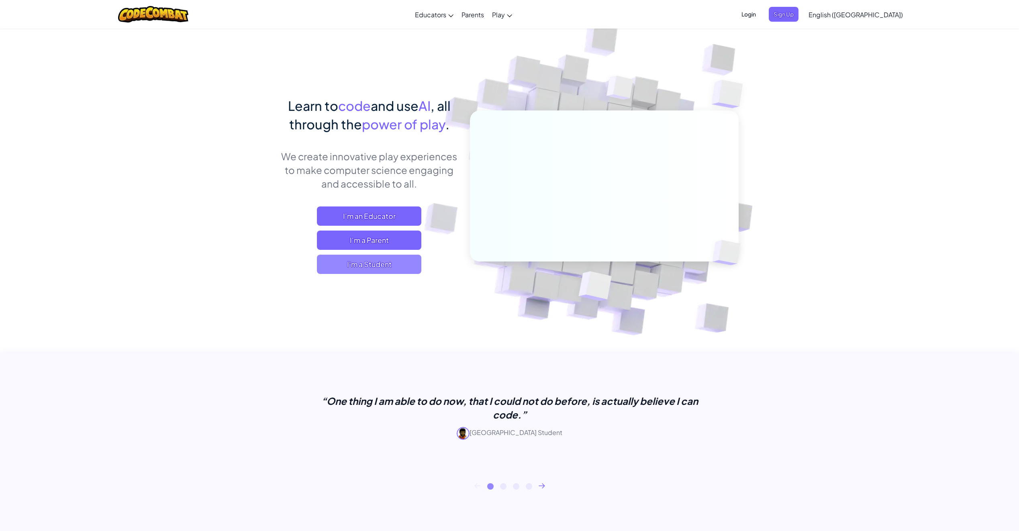
click at [369, 264] on span "I'm a Student" at bounding box center [369, 264] width 104 height 19
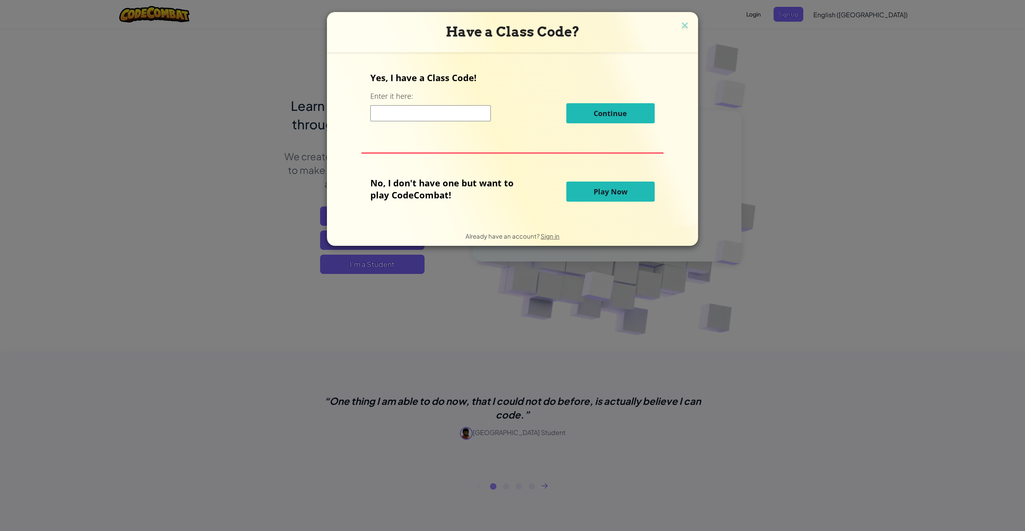
click at [612, 195] on span "Play Now" at bounding box center [611, 192] width 34 height 10
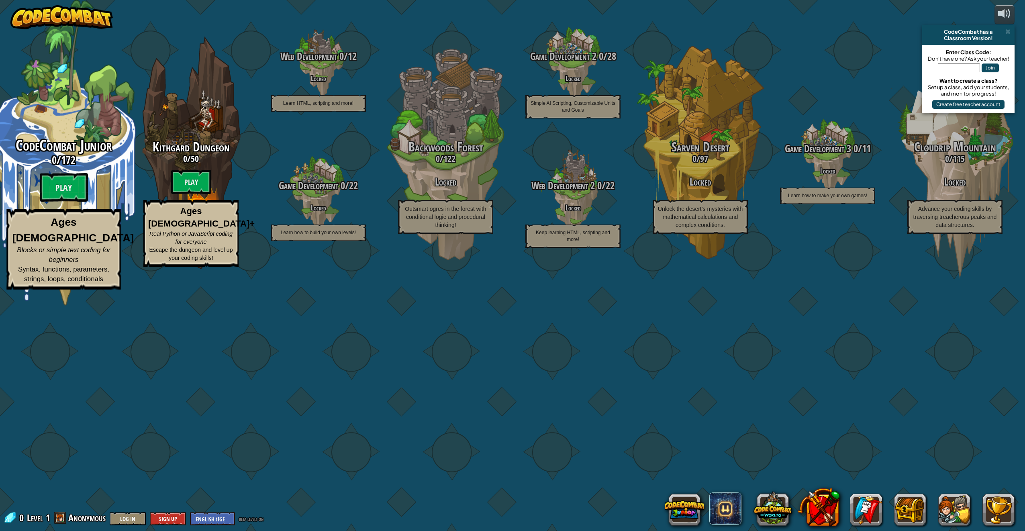
click at [87, 166] on h3 "0 / 172" at bounding box center [63, 160] width 153 height 12
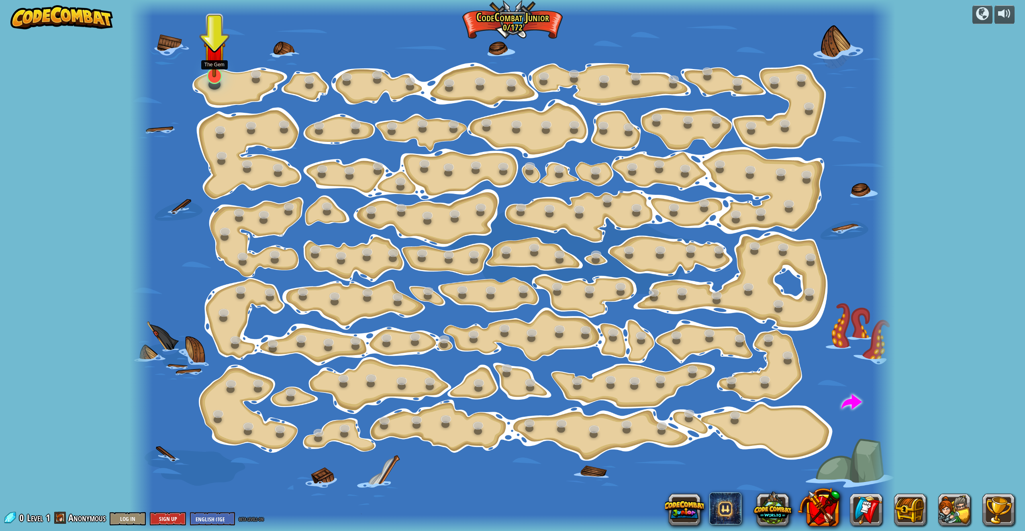
click at [220, 78] on div at bounding box center [214, 76] width 15 height 16
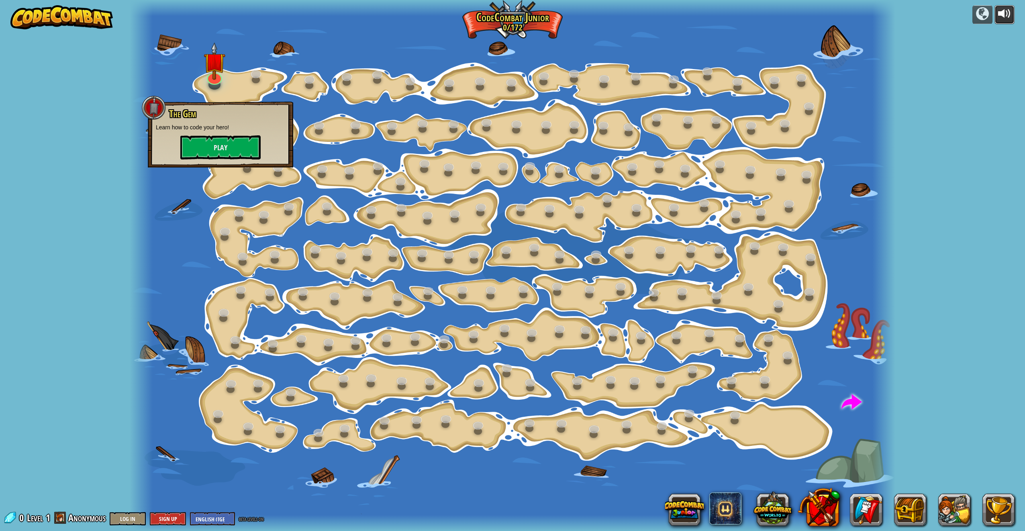
click at [1008, 8] on div at bounding box center [1004, 13] width 13 height 13
click at [208, 148] on button "Play" at bounding box center [220, 147] width 80 height 24
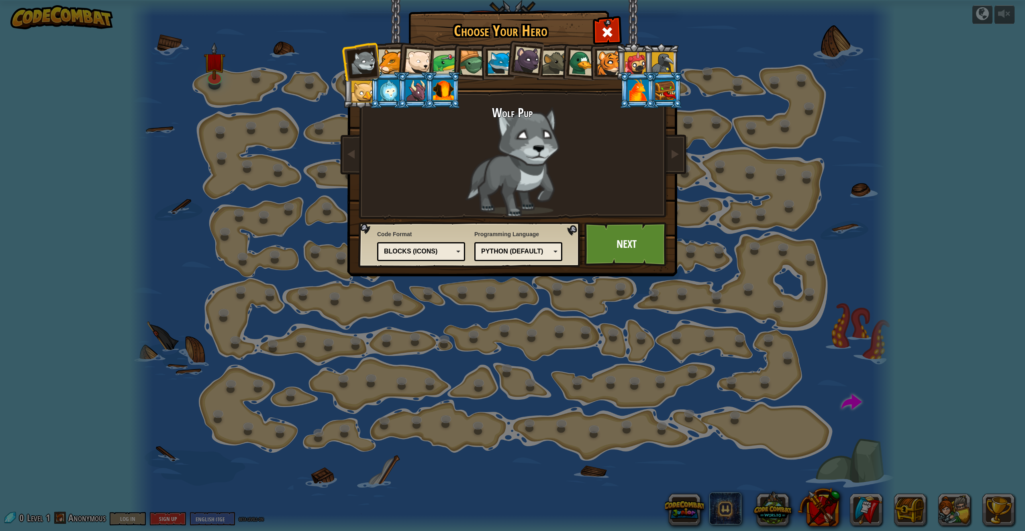
click at [431, 106] on li at bounding box center [443, 90] width 36 height 37
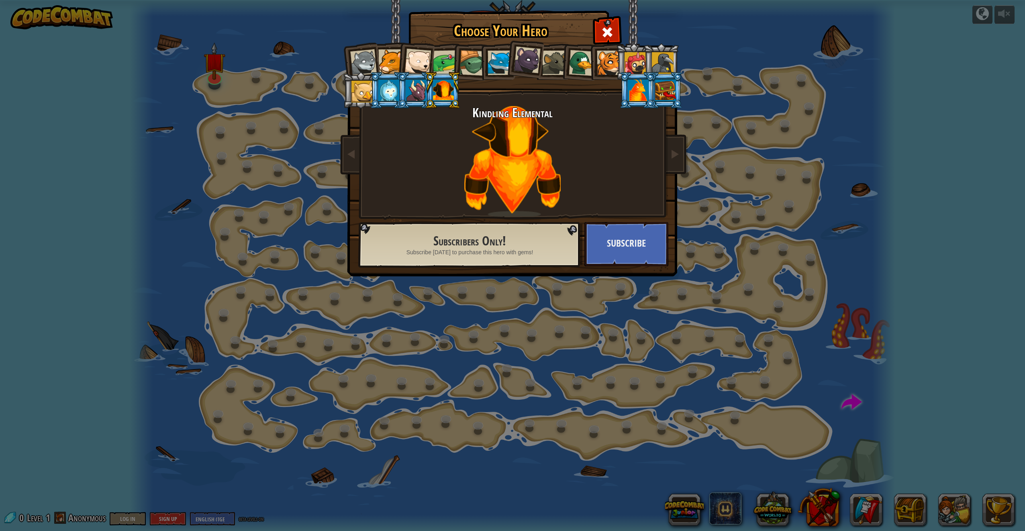
click at [575, 64] on div at bounding box center [582, 63] width 26 height 26
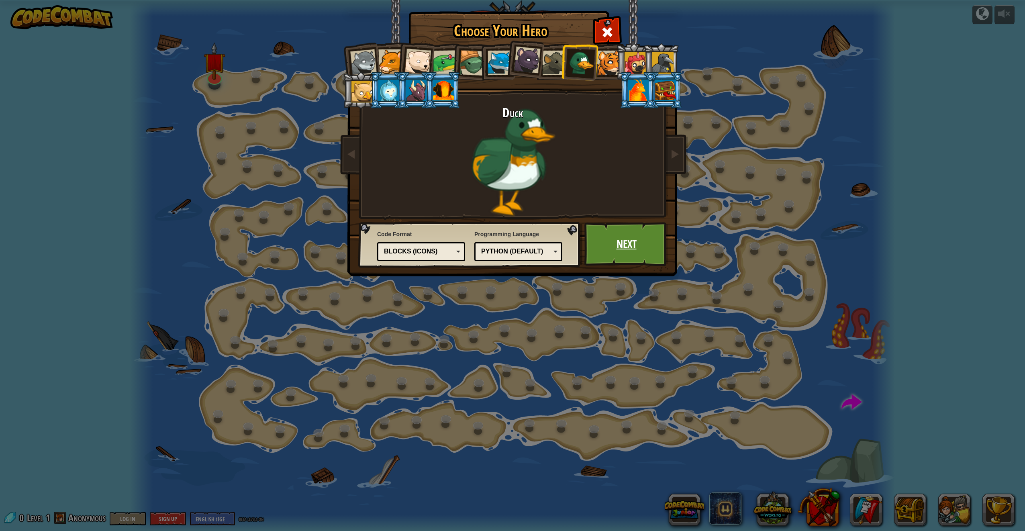
click at [614, 253] on link "Next" at bounding box center [626, 244] width 84 height 44
